Goal: Task Accomplishment & Management: Use online tool/utility

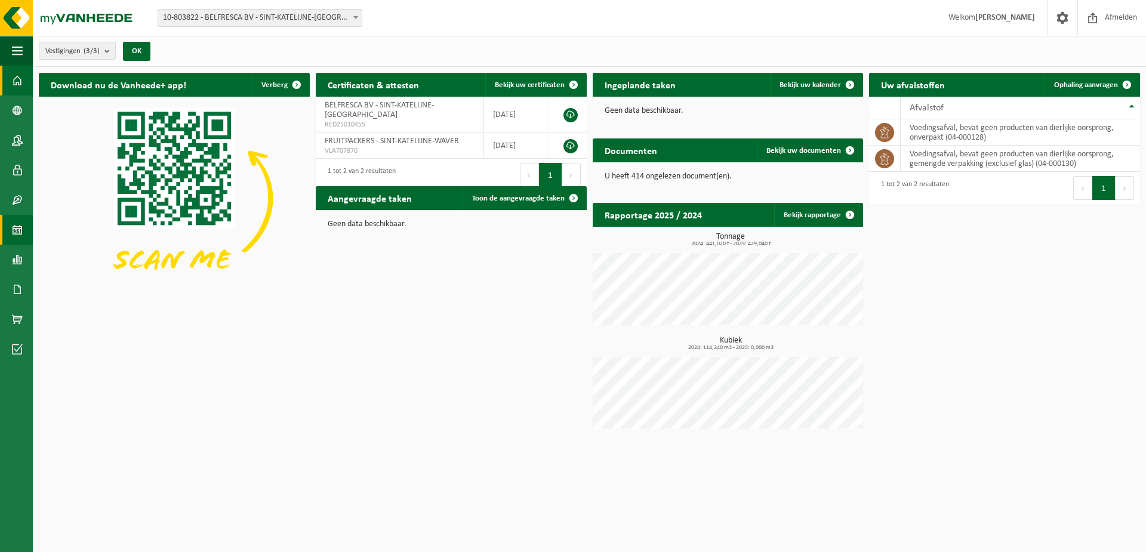
click at [27, 222] on link "Kalender" at bounding box center [16, 230] width 33 height 30
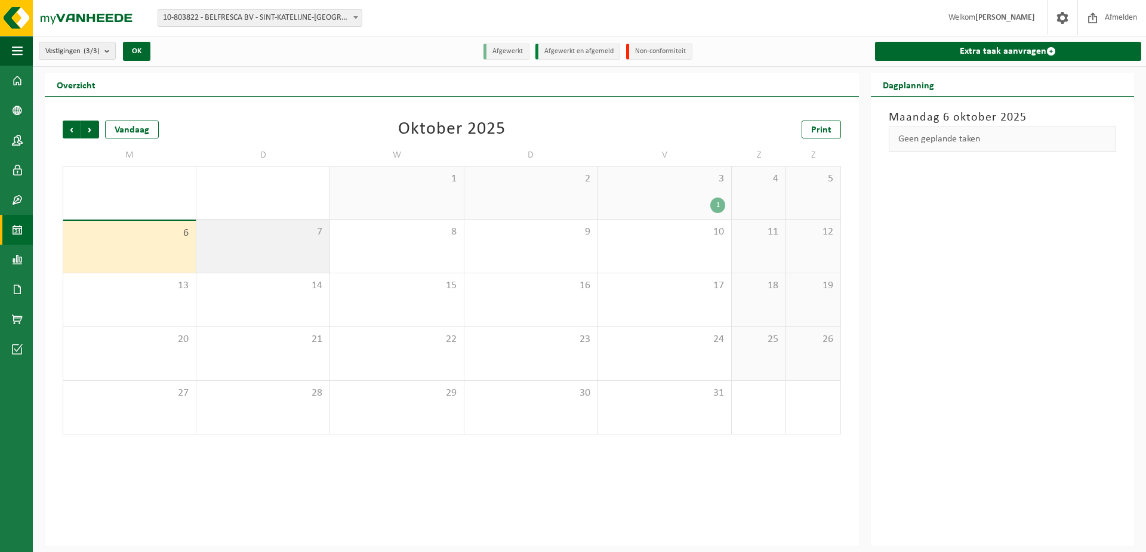
click at [276, 243] on div "7" at bounding box center [262, 246] width 133 height 53
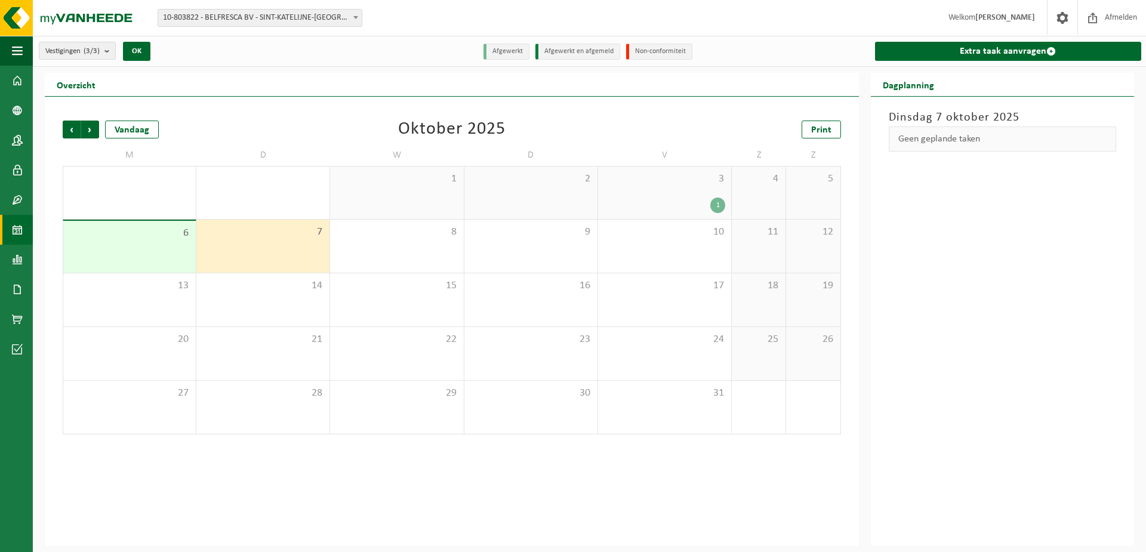
click at [1088, 40] on div "Extra taak aanvragen" at bounding box center [1007, 51] width 278 height 30
click at [1061, 49] on link "Extra taak aanvragen" at bounding box center [1008, 51] width 266 height 19
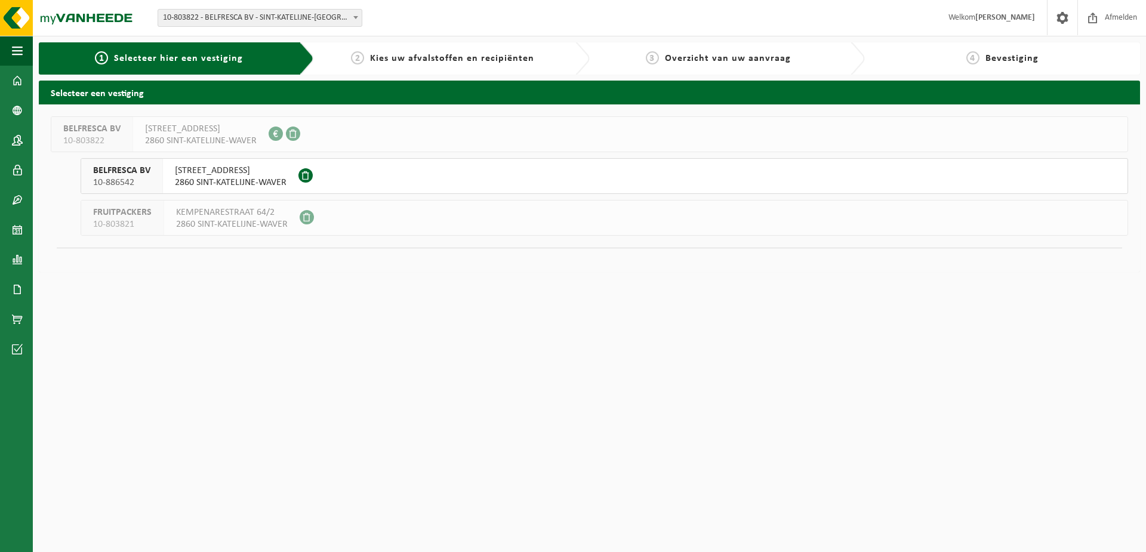
click at [238, 181] on span "2860 SINT-KATELIJNE-WAVER" at bounding box center [231, 183] width 112 height 12
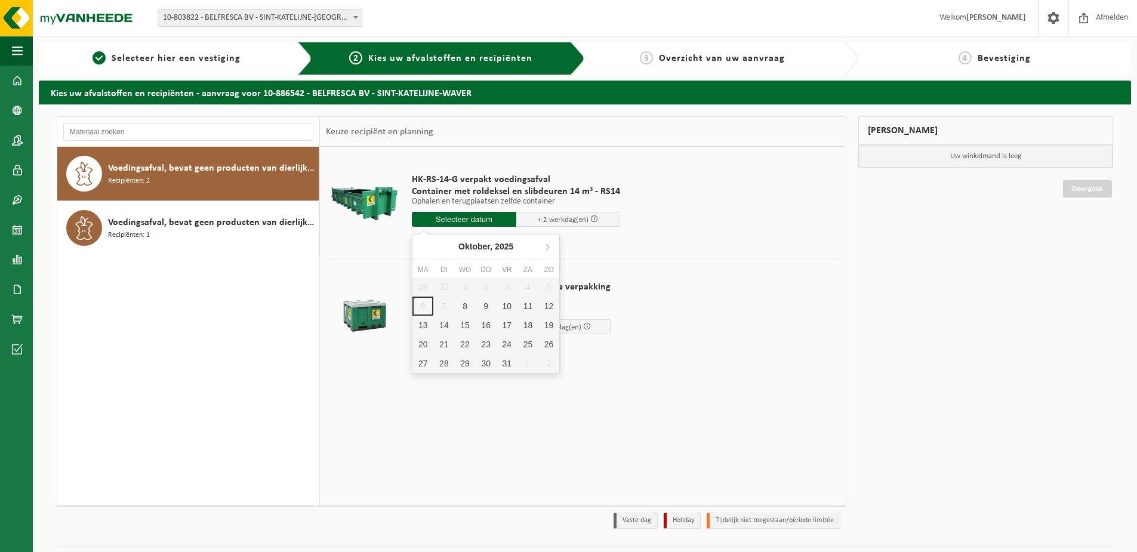
click at [479, 216] on input "text" at bounding box center [464, 219] width 104 height 15
click at [466, 305] on div "8" at bounding box center [464, 306] width 21 height 19
type input "Van 2025-10-08"
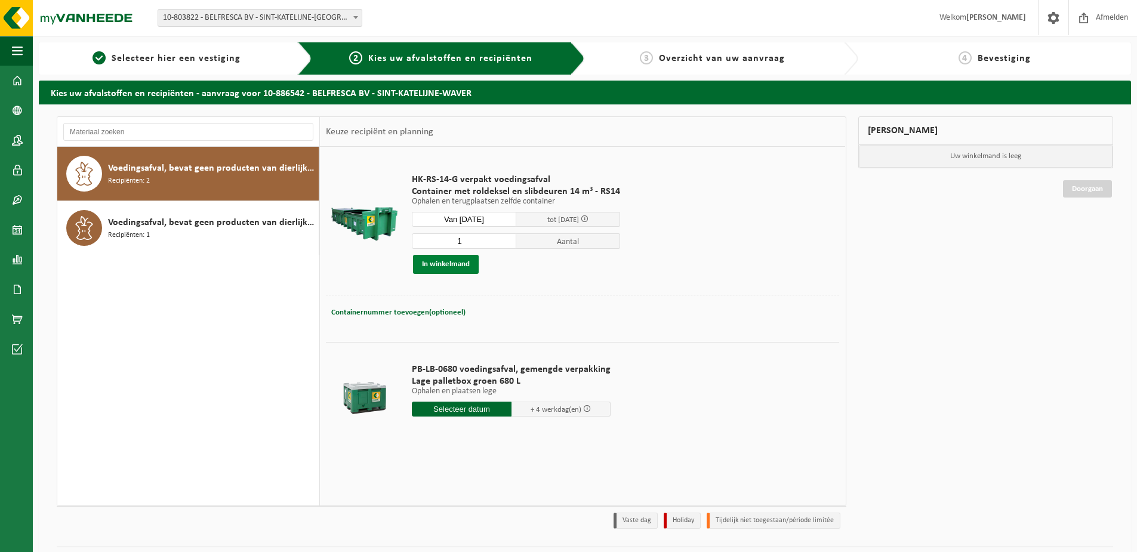
click at [466, 266] on button "In winkelmand" at bounding box center [446, 264] width 66 height 19
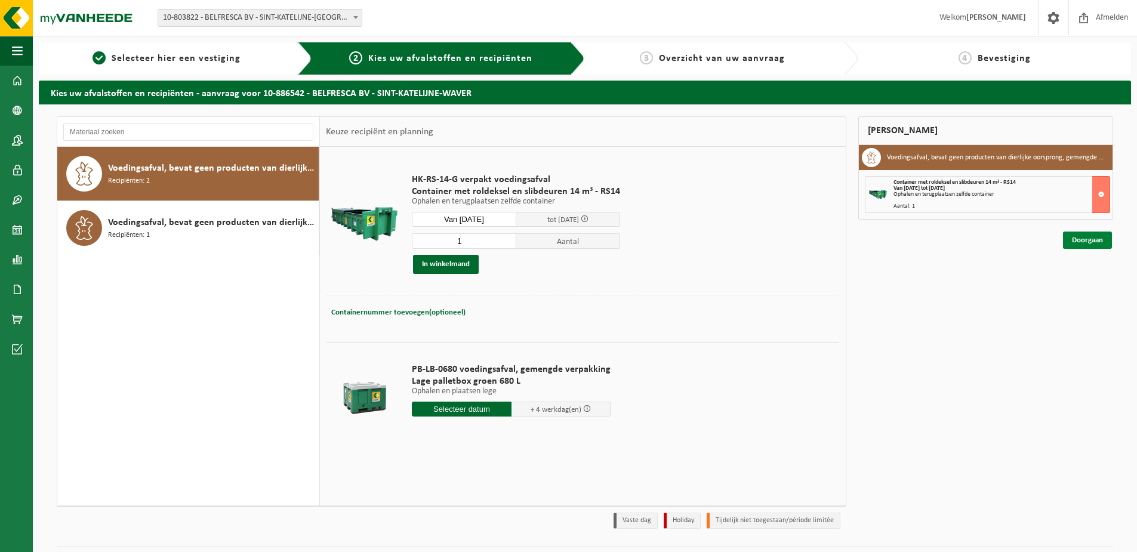
click at [1084, 244] on link "Doorgaan" at bounding box center [1087, 240] width 49 height 17
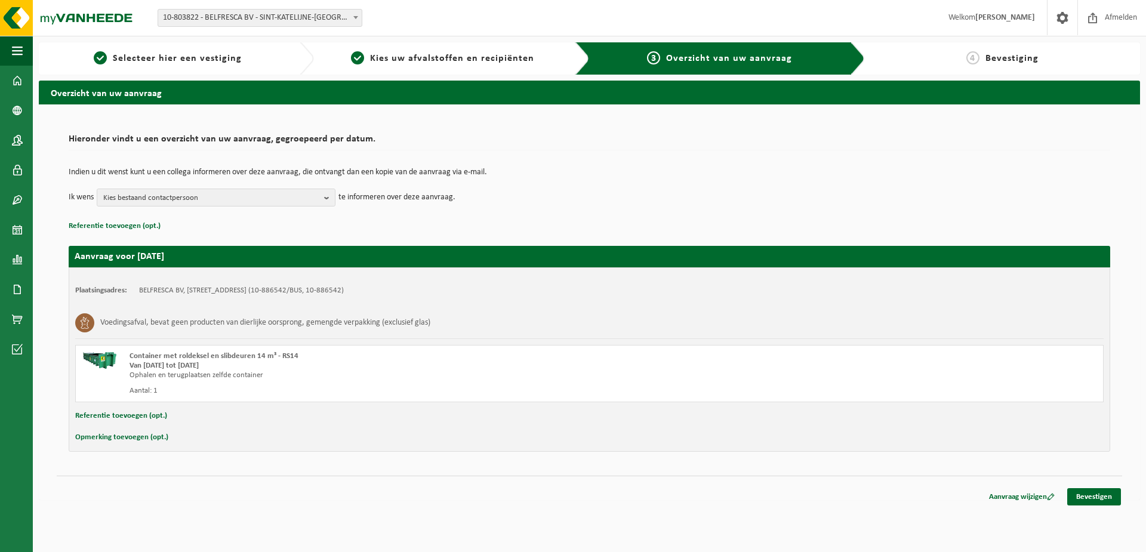
click at [1111, 506] on div "Aanvraag wijzigen Bevestigen" at bounding box center [1050, 496] width 143 height 17
click at [1102, 497] on link "Bevestigen" at bounding box center [1095, 496] width 54 height 17
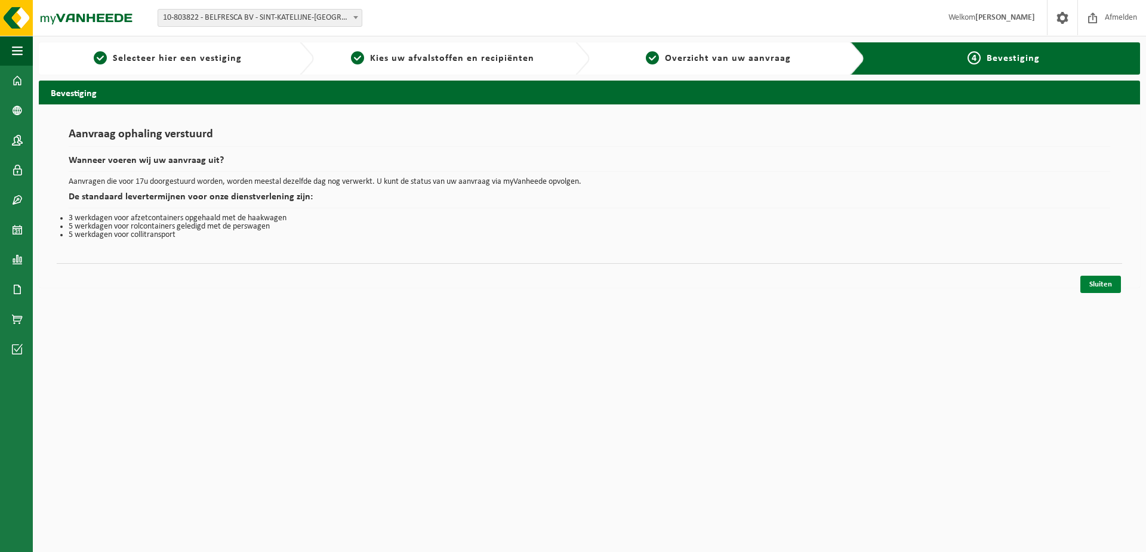
click at [1093, 288] on link "Sluiten" at bounding box center [1101, 284] width 41 height 17
